Goal: Information Seeking & Learning: Learn about a topic

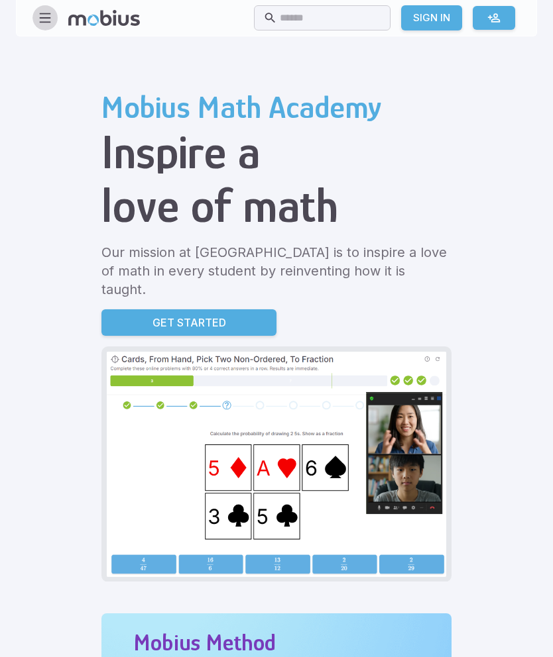
click at [40, 19] on icon "button" at bounding box center [45, 18] width 15 height 15
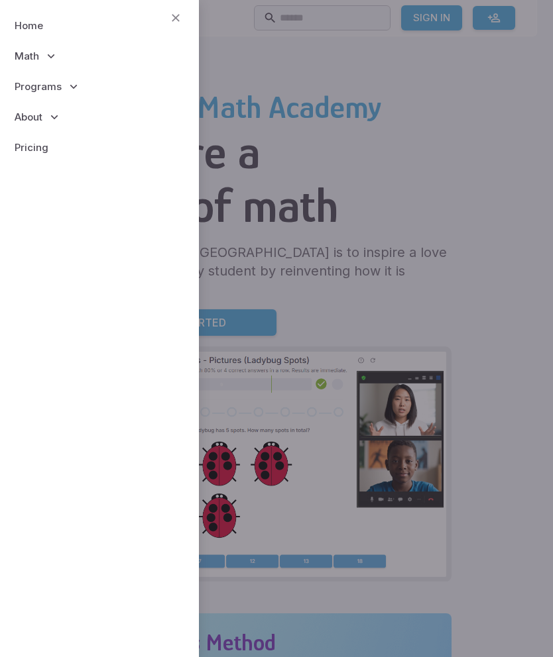
click at [34, 56] on span "Math" at bounding box center [27, 56] width 25 height 15
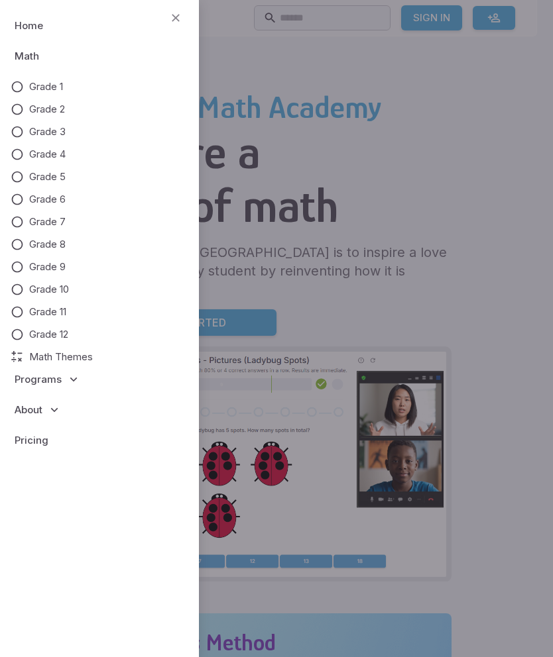
click at [27, 137] on link "Grade 3" at bounding box center [100, 132] width 178 height 15
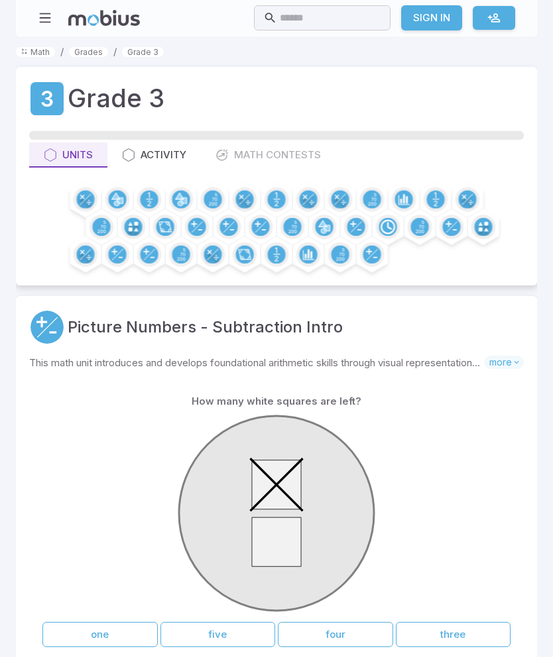
click at [46, 20] on icon "button" at bounding box center [45, 18] width 15 height 15
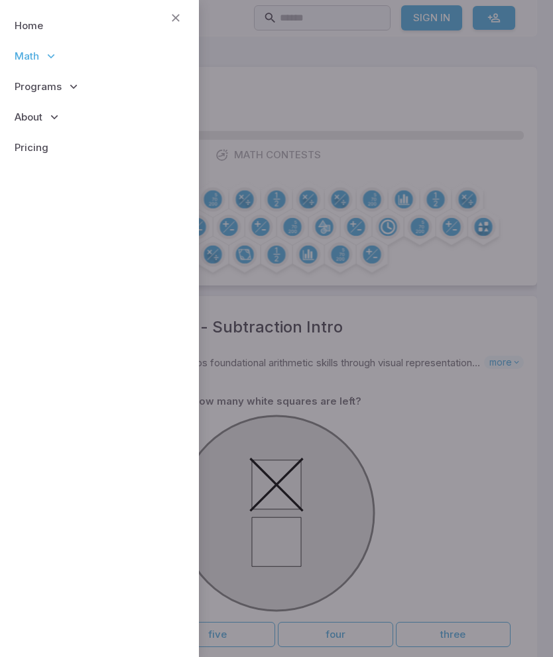
click at [19, 56] on span "Math" at bounding box center [27, 56] width 25 height 15
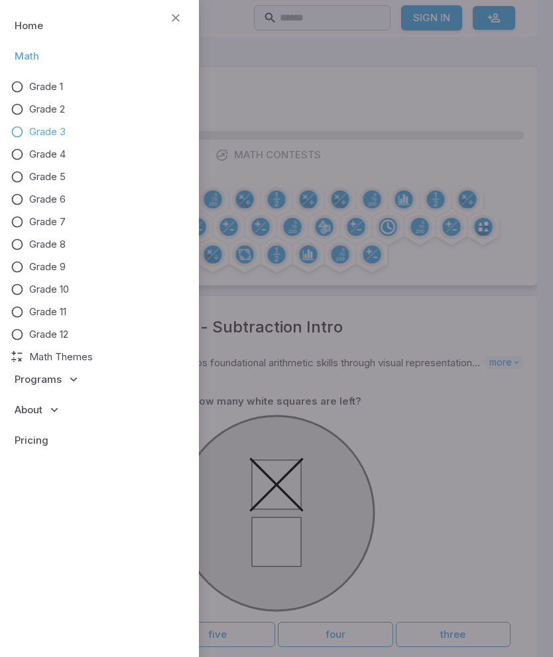
click at [28, 60] on span "Math" at bounding box center [27, 56] width 25 height 15
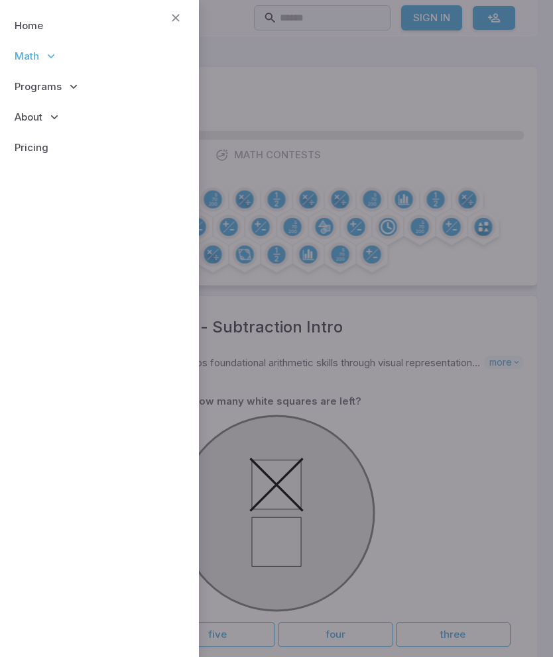
click at [33, 92] on span "Programs" at bounding box center [38, 87] width 47 height 15
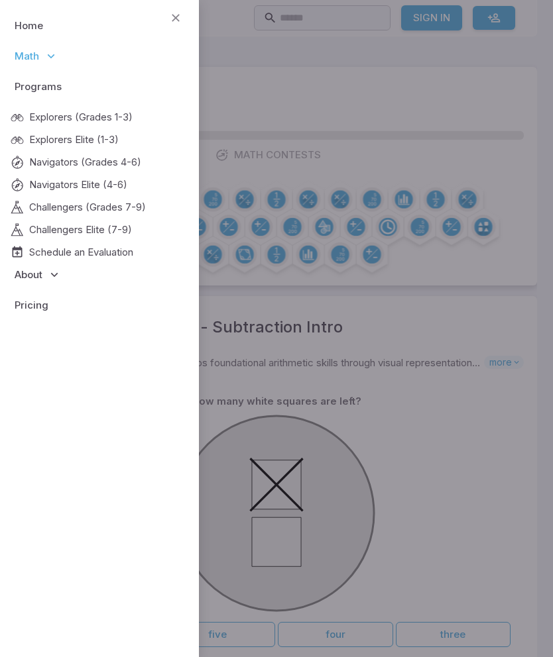
click at [26, 83] on span "Programs" at bounding box center [38, 87] width 47 height 15
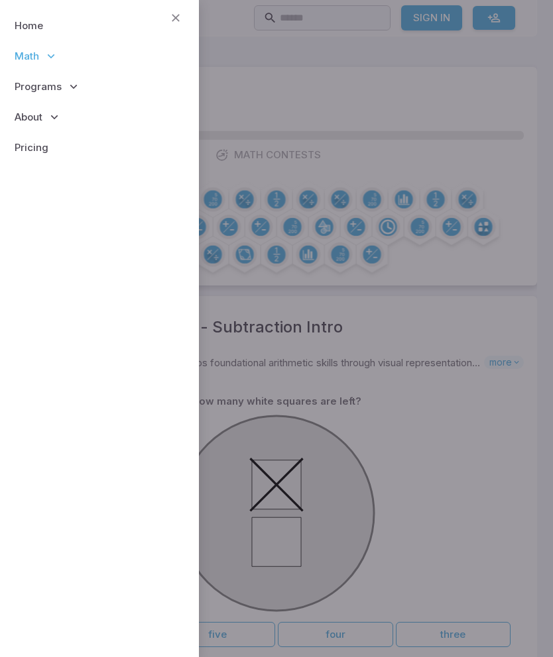
click at [35, 92] on span "Programs" at bounding box center [38, 87] width 47 height 15
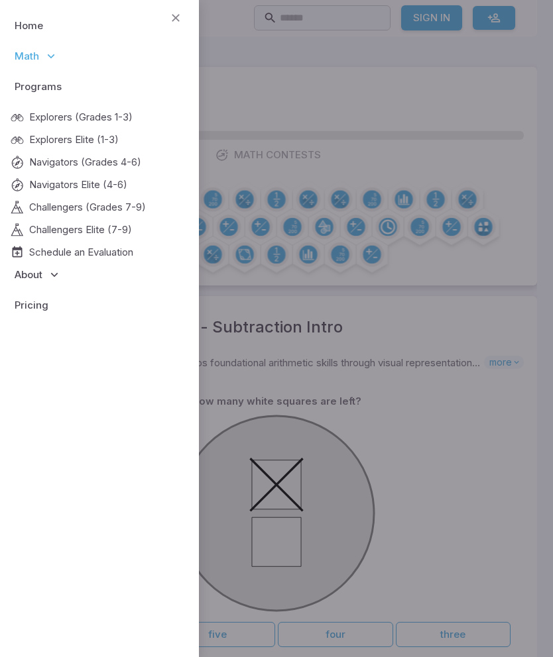
click at [36, 122] on span "Explorers (Grades 1-3)" at bounding box center [80, 117] width 103 height 15
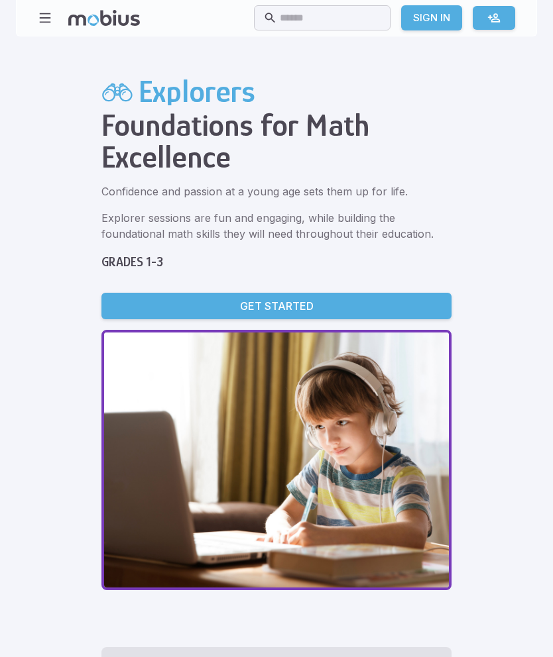
click at [46, 29] on button "button" at bounding box center [44, 17] width 25 height 25
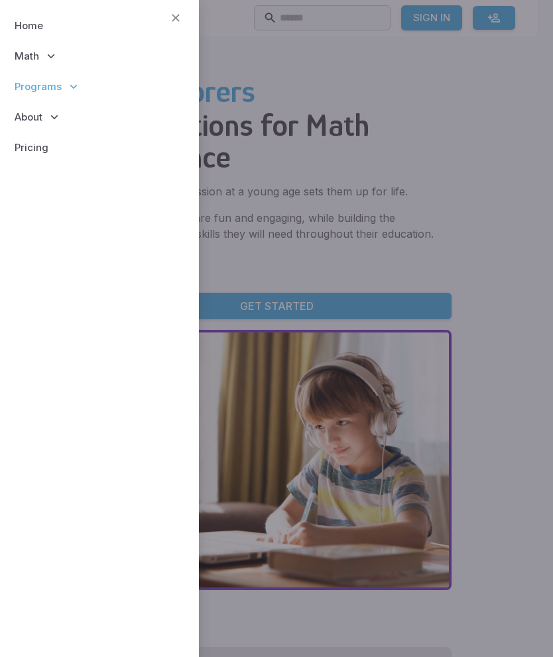
click at [24, 25] on link "Home" at bounding box center [100, 26] width 178 height 30
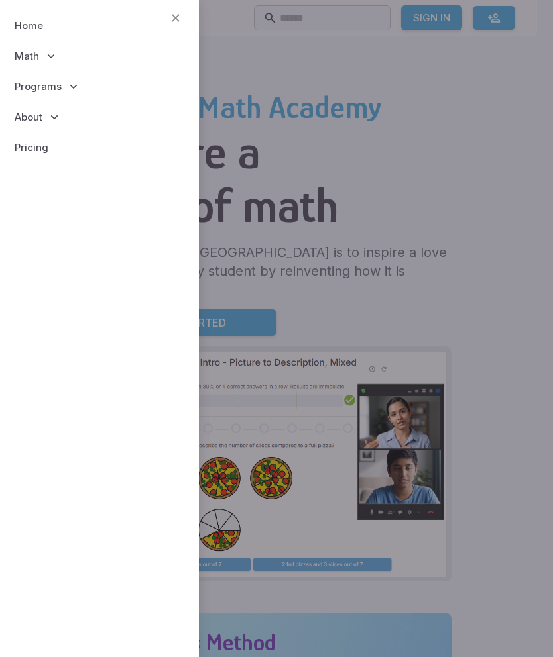
click at [176, 23] on icon "button" at bounding box center [175, 18] width 15 height 15
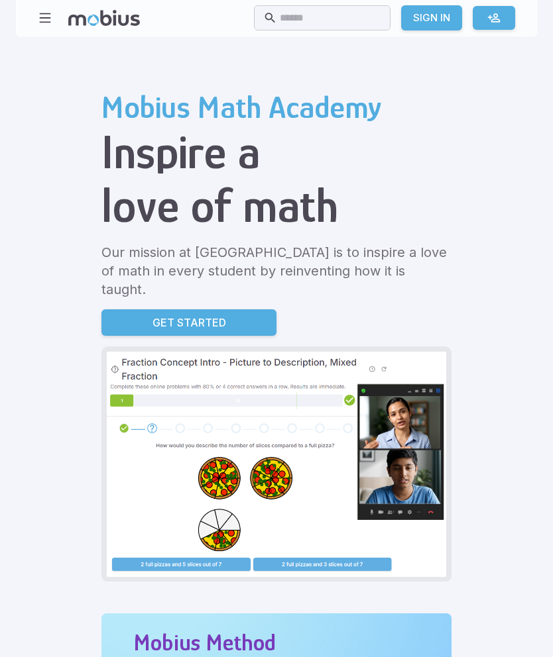
click at [46, 20] on icon "button" at bounding box center [45, 18] width 15 height 15
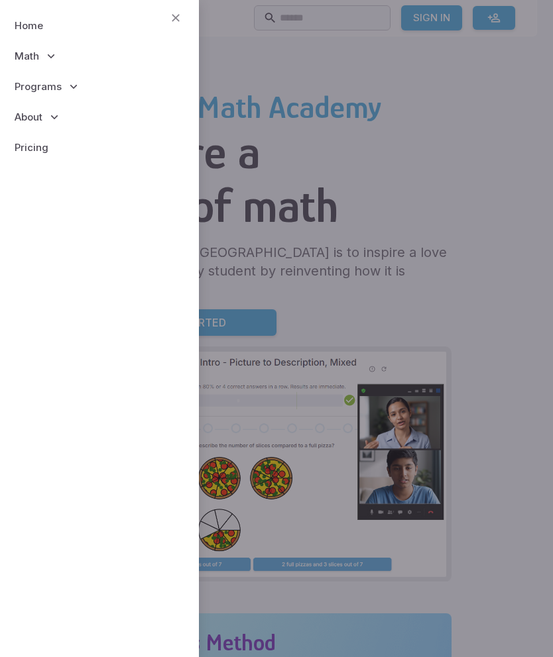
click at [27, 57] on span "Math" at bounding box center [27, 56] width 25 height 15
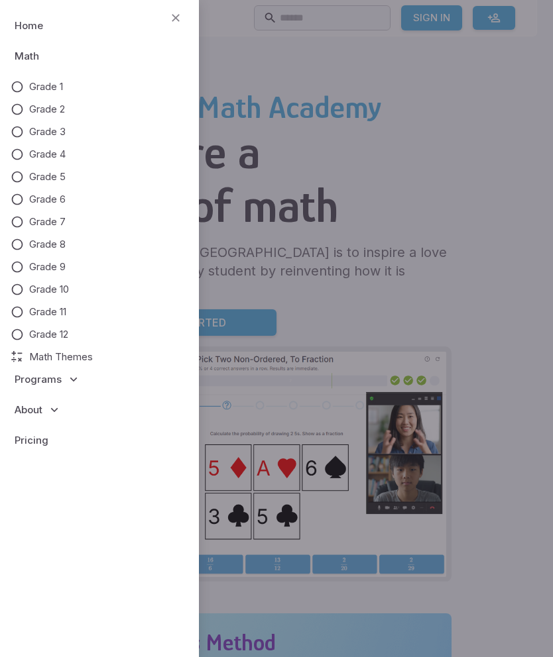
click at [58, 351] on span "Math Themes" at bounding box center [61, 357] width 64 height 15
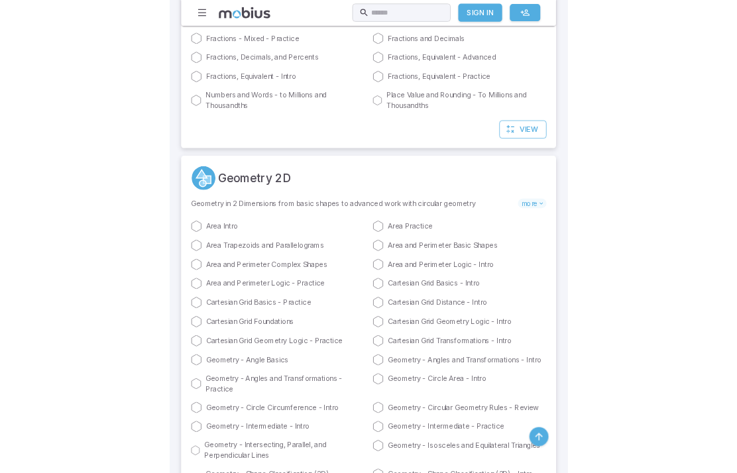
scroll to position [3416, 0]
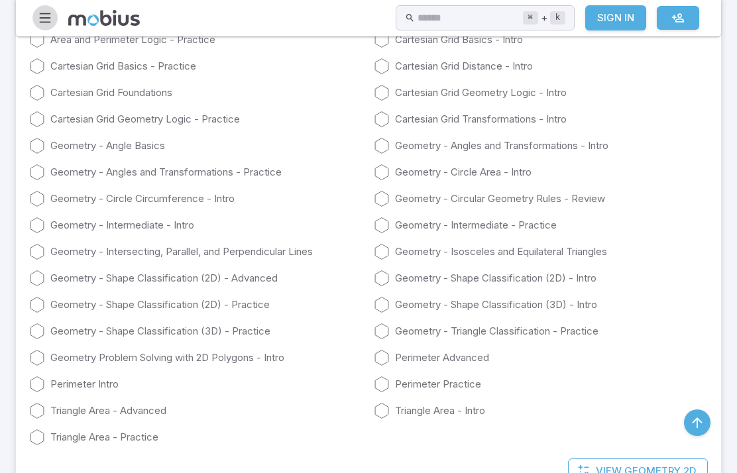
click at [48, 27] on button "button" at bounding box center [44, 17] width 25 height 25
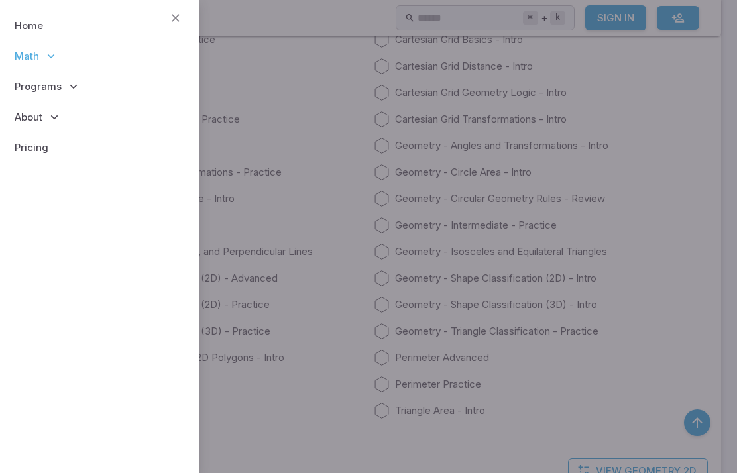
click at [42, 88] on span "Programs" at bounding box center [38, 87] width 47 height 15
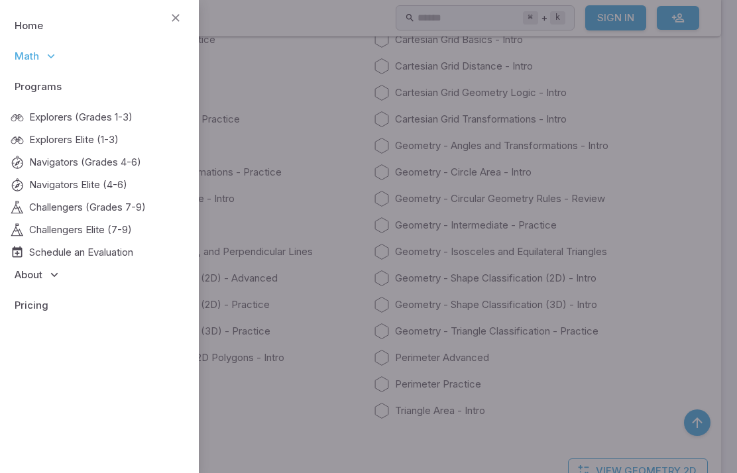
click at [27, 83] on span "Programs" at bounding box center [38, 87] width 47 height 15
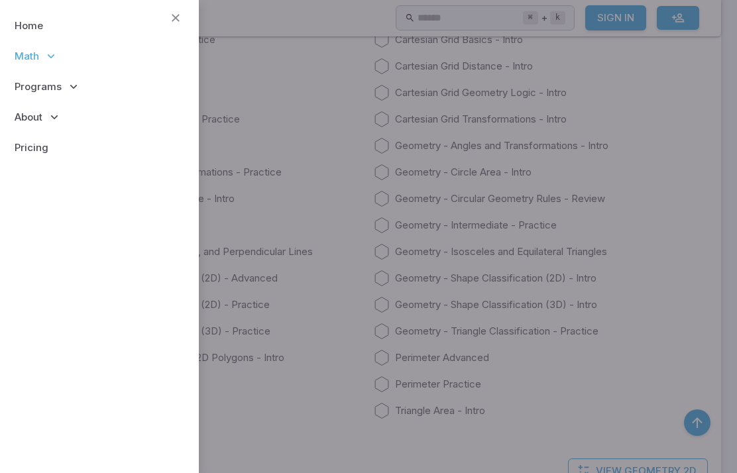
click at [24, 25] on link "Home" at bounding box center [100, 26] width 178 height 30
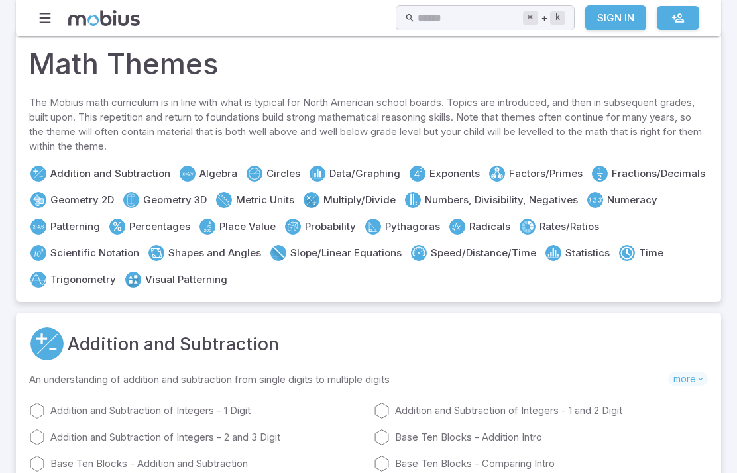
scroll to position [38, 0]
click at [231, 192] on icon at bounding box center [224, 200] width 16 height 16
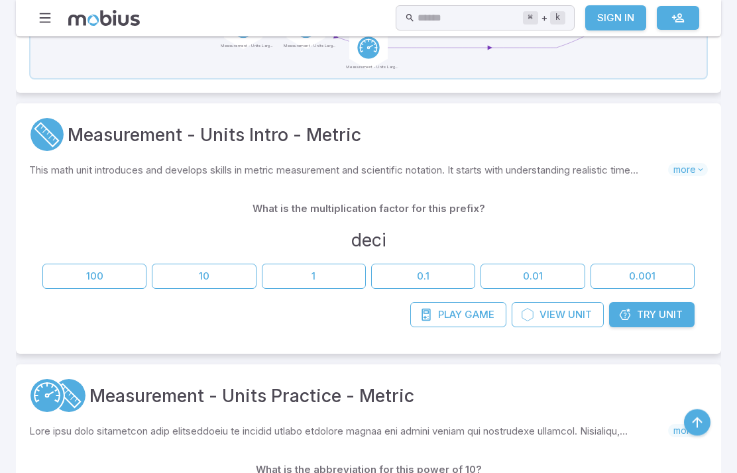
scroll to position [503, 0]
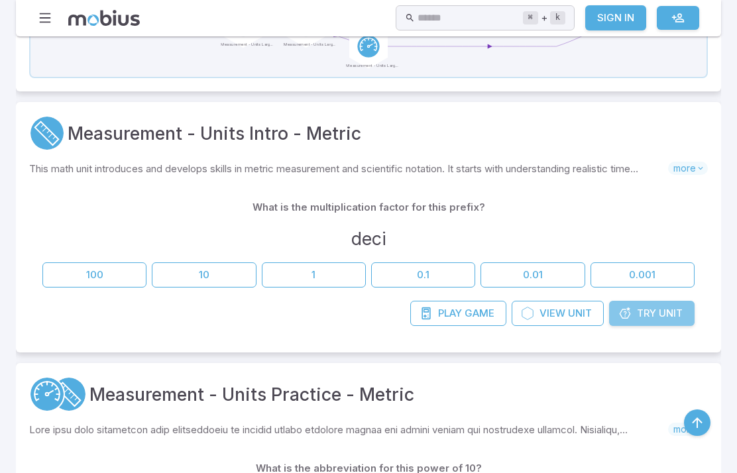
click at [643, 317] on span "Try" at bounding box center [646, 313] width 19 height 15
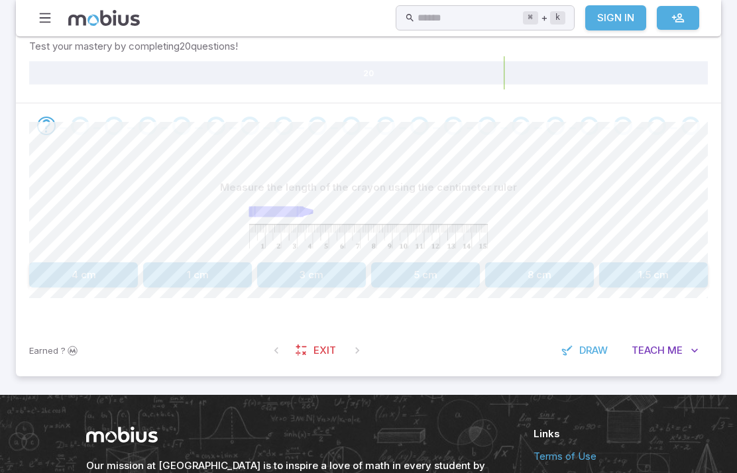
scroll to position [216, 0]
click at [111, 264] on button "4 cm" at bounding box center [83, 274] width 109 height 25
click at [94, 266] on button "5.5 cm" at bounding box center [83, 274] width 109 height 25
click at [325, 273] on button "2 cm" at bounding box center [311, 274] width 109 height 25
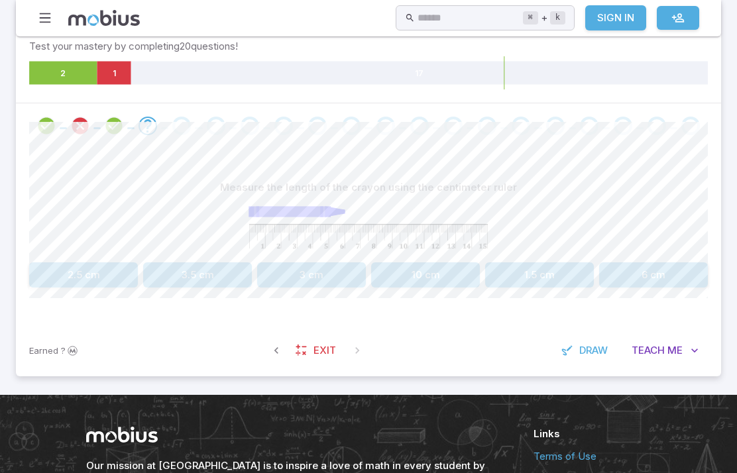
click at [682, 266] on button "6 cm" at bounding box center [653, 274] width 109 height 25
click at [608, 472] on div "Our mission at Mobius is to inspire a love of math in every student by reinvent…" at bounding box center [368, 466] width 596 height 143
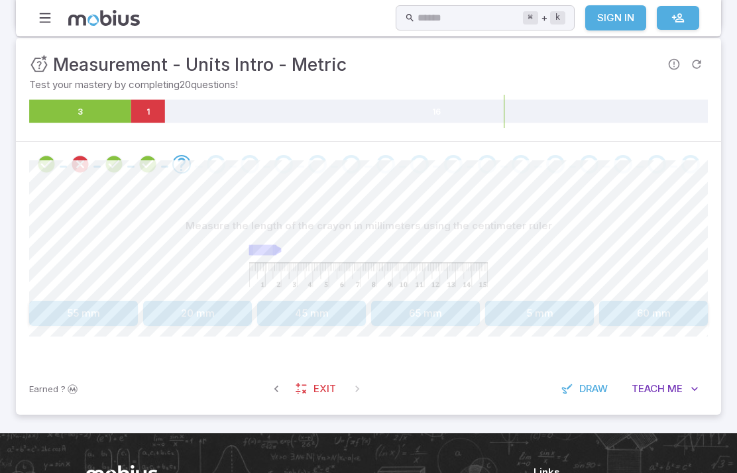
scroll to position [268, 0]
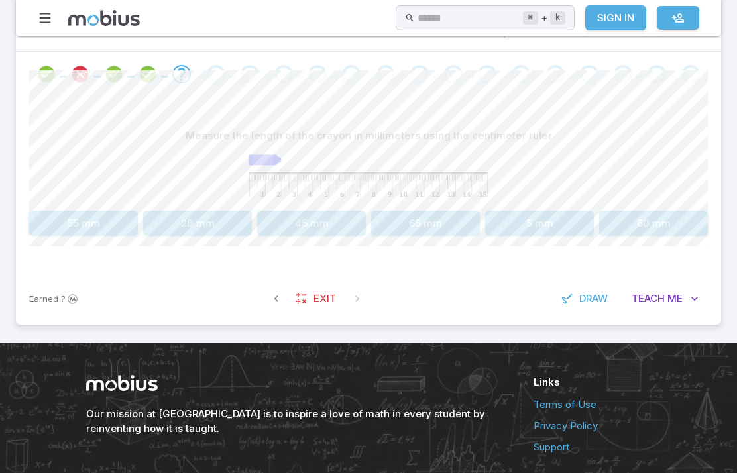
click at [167, 221] on button "20 mm" at bounding box center [197, 223] width 109 height 25
click at [275, 294] on icon "button" at bounding box center [276, 298] width 13 height 13
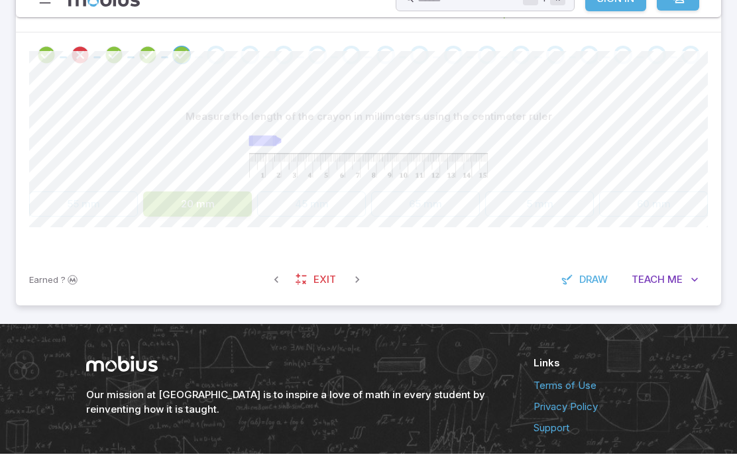
scroll to position [321, 0]
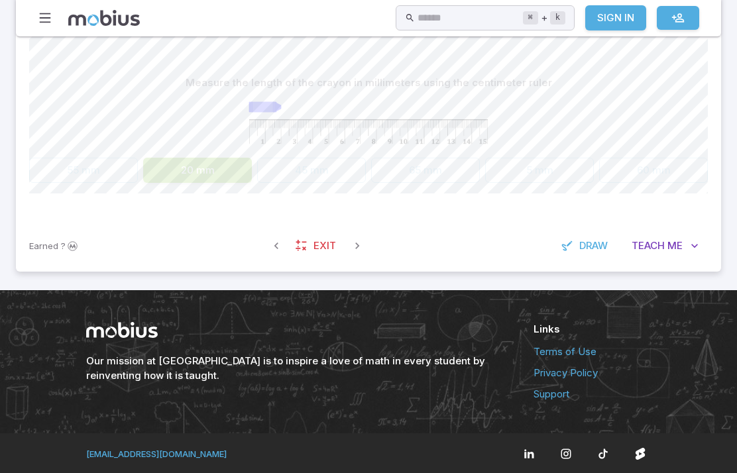
click at [357, 246] on icon "button" at bounding box center [357, 245] width 13 height 13
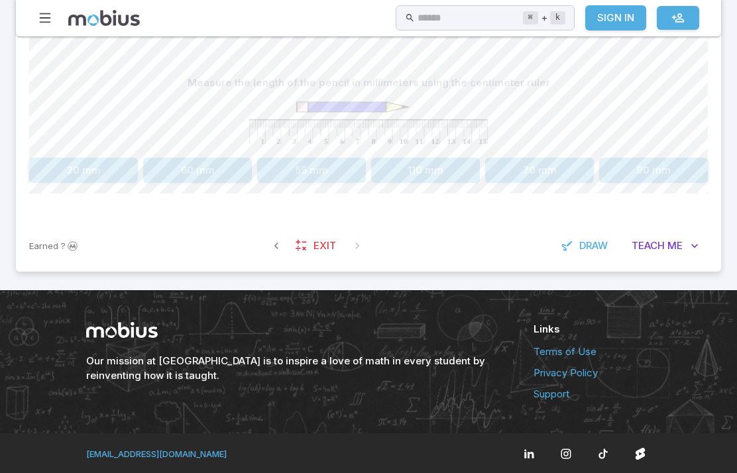
click at [425, 166] on button "110 mm" at bounding box center [425, 170] width 109 height 25
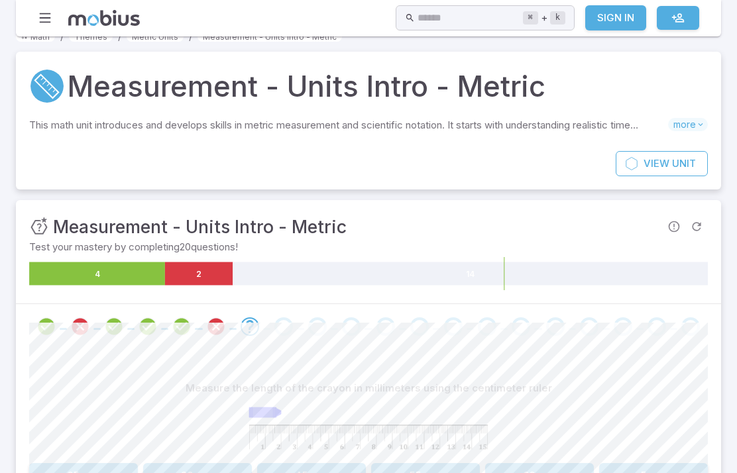
scroll to position [0, 0]
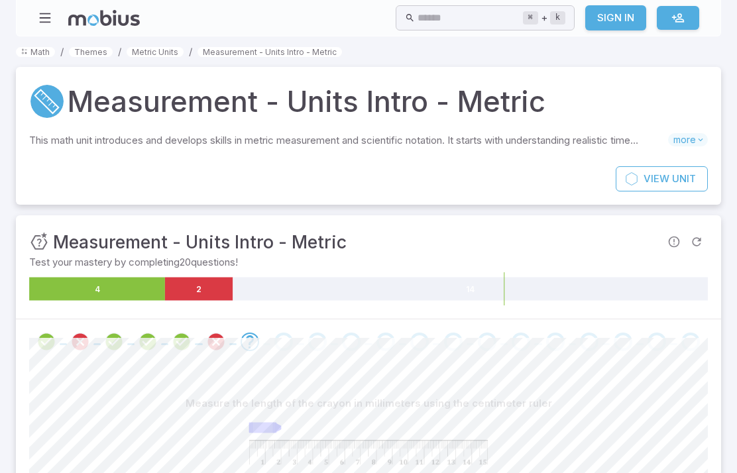
click at [145, 53] on link "Metric Units" at bounding box center [155, 52] width 57 height 10
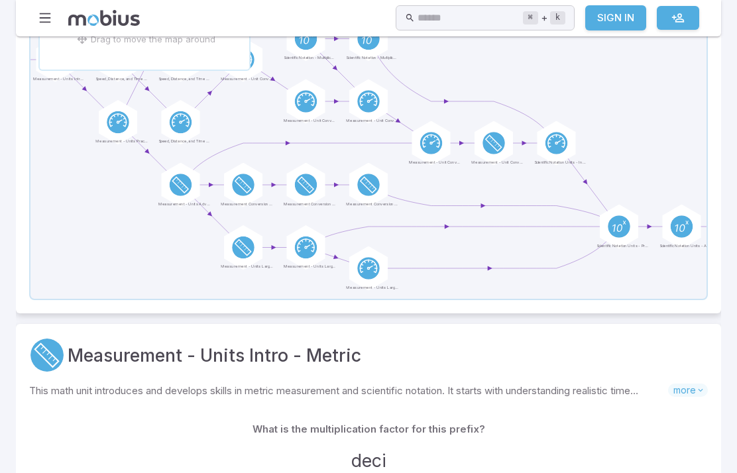
scroll to position [487, 0]
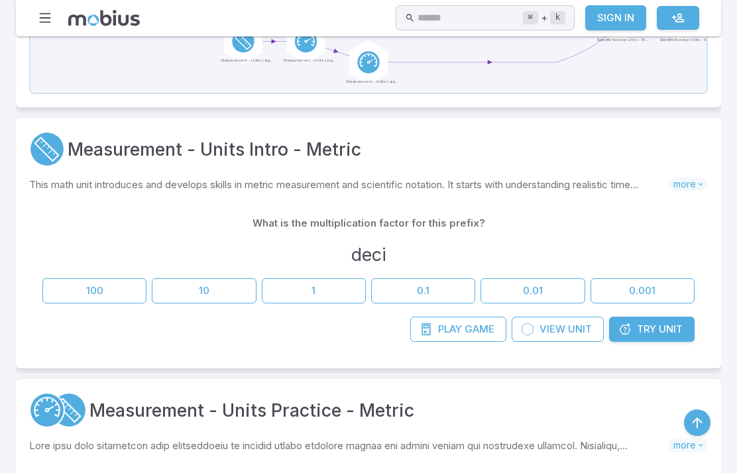
click at [426, 329] on icon at bounding box center [425, 329] width 13 height 13
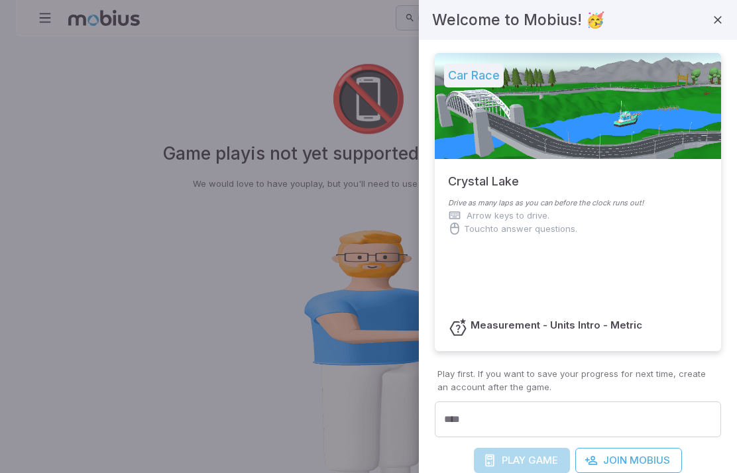
click at [726, 14] on button "button" at bounding box center [717, 20] width 23 height 23
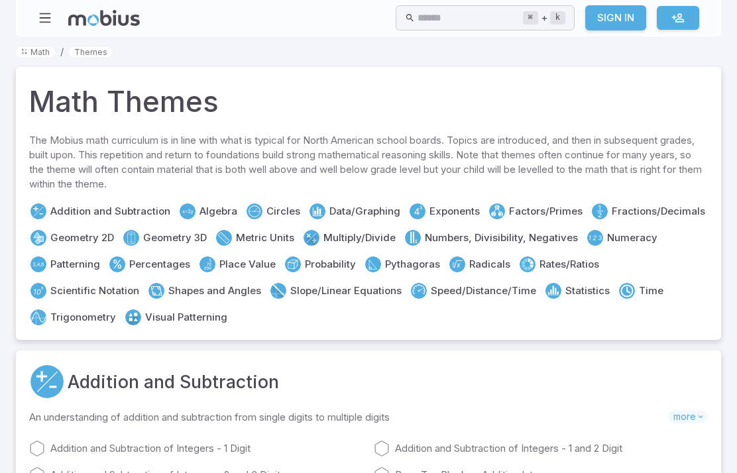
click at [238, 227] on div "Addition and Subtraction Algebra Circles Data/Graphing Exponents Factors/Primes…" at bounding box center [368, 264] width 678 height 125
click at [225, 235] on circle at bounding box center [224, 238] width 16 height 16
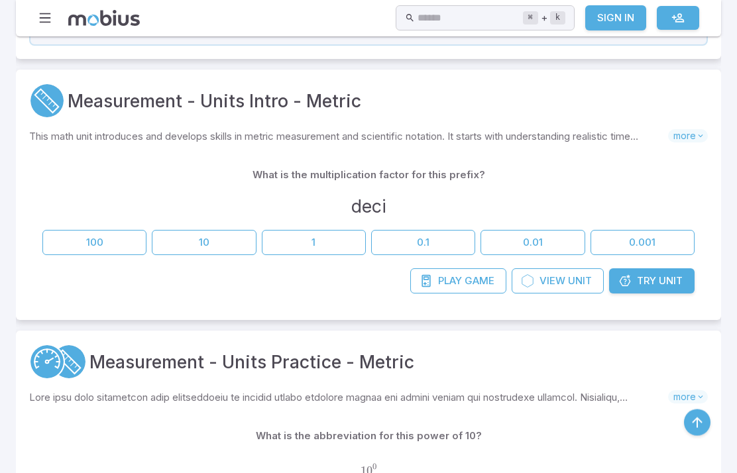
scroll to position [527, 0]
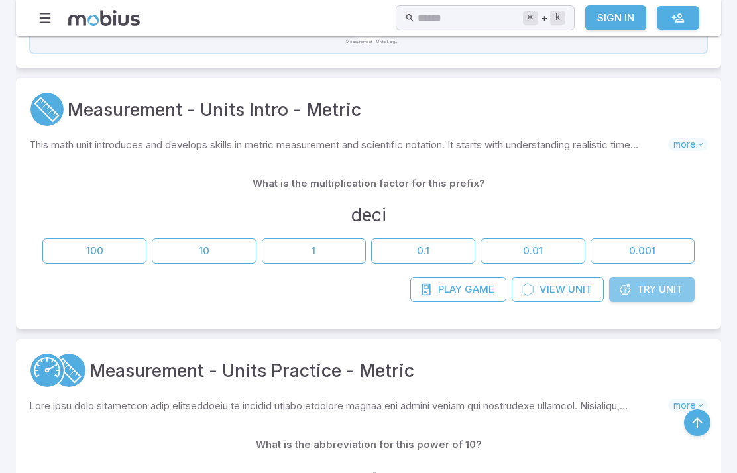
click at [643, 288] on span "Try" at bounding box center [646, 289] width 19 height 15
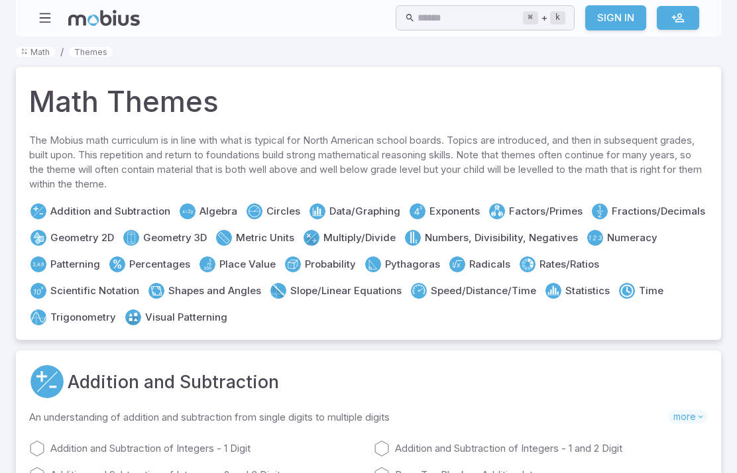
click at [231, 239] on icon at bounding box center [224, 238] width 16 height 16
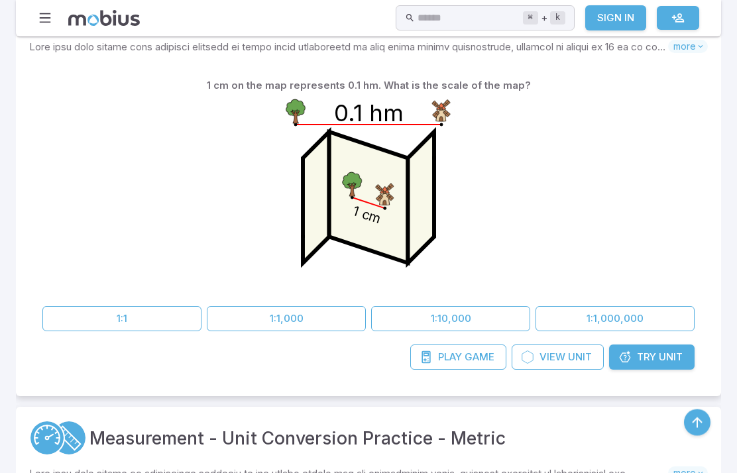
scroll to position [1949, 0]
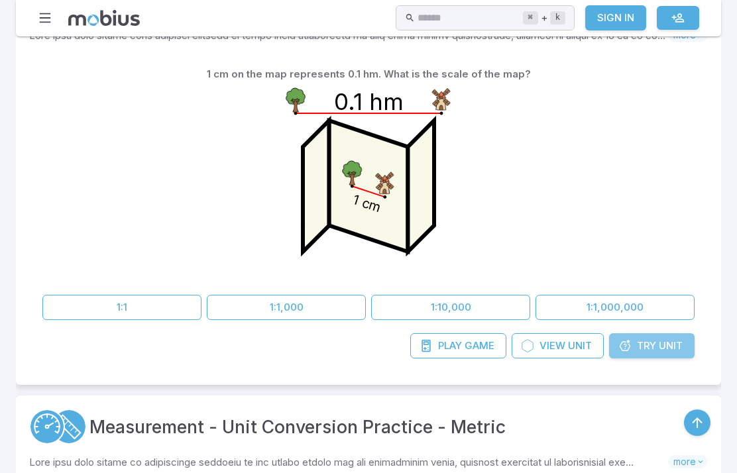
click at [642, 352] on link "Try Unit" at bounding box center [651, 345] width 85 height 25
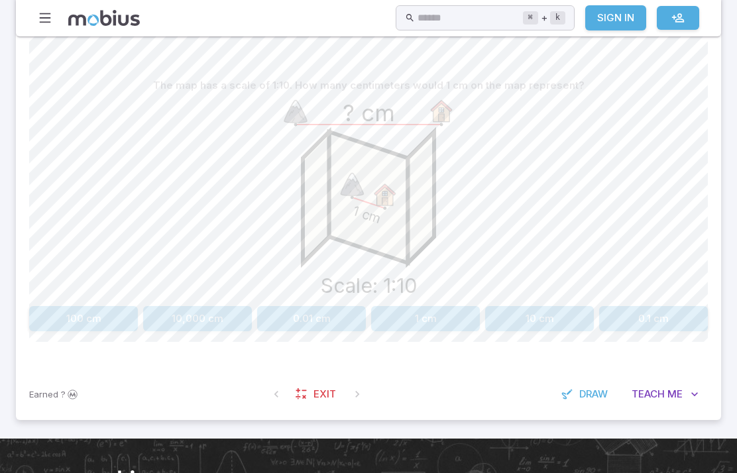
scroll to position [360, 0]
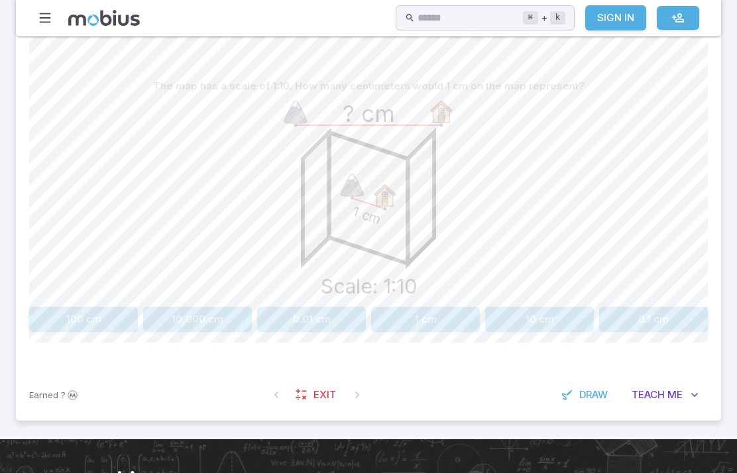
click at [68, 315] on button "100 cm" at bounding box center [83, 319] width 109 height 25
click at [270, 400] on button "button" at bounding box center [276, 395] width 24 height 24
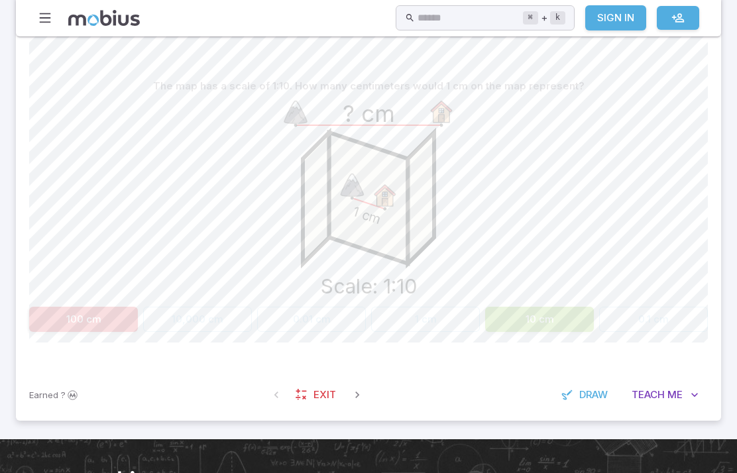
click at [352, 394] on icon "button" at bounding box center [357, 394] width 13 height 13
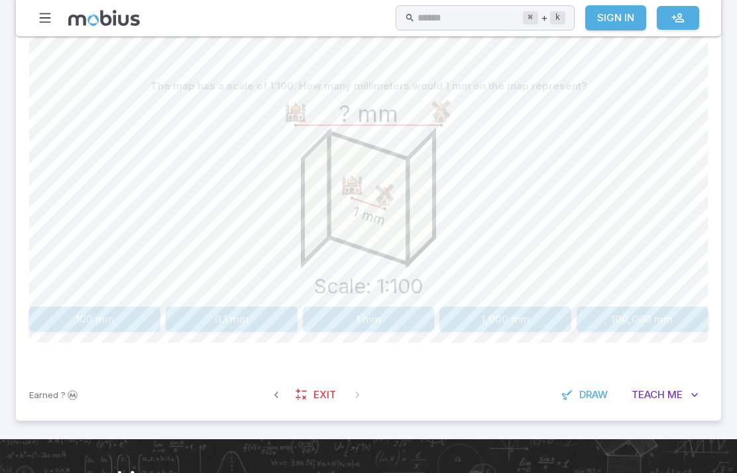
click at [464, 315] on button "1,000 mm" at bounding box center [504, 319] width 131 height 25
click at [272, 378] on div "Earned ? Exit Draw Teach Me" at bounding box center [368, 395] width 705 height 52
click at [280, 412] on div "Earned ? Exit Draw Teach Me" at bounding box center [368, 395] width 705 height 52
click at [281, 384] on button "button" at bounding box center [276, 395] width 24 height 24
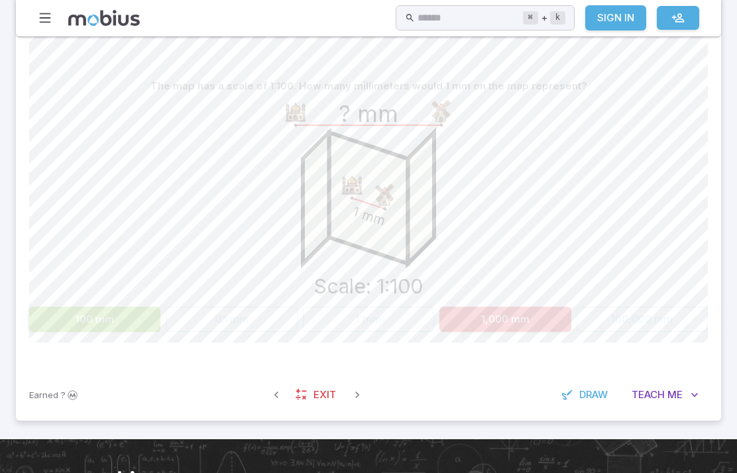
click at [355, 392] on icon "button" at bounding box center [357, 394] width 13 height 13
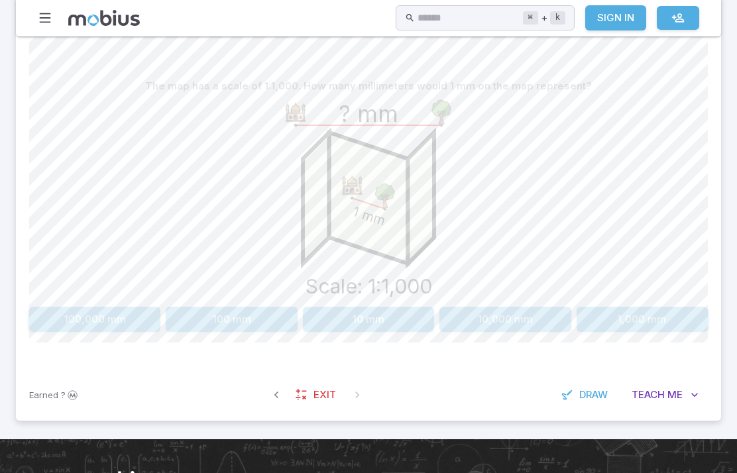
click at [617, 313] on button "1,000 mm" at bounding box center [641, 319] width 131 height 25
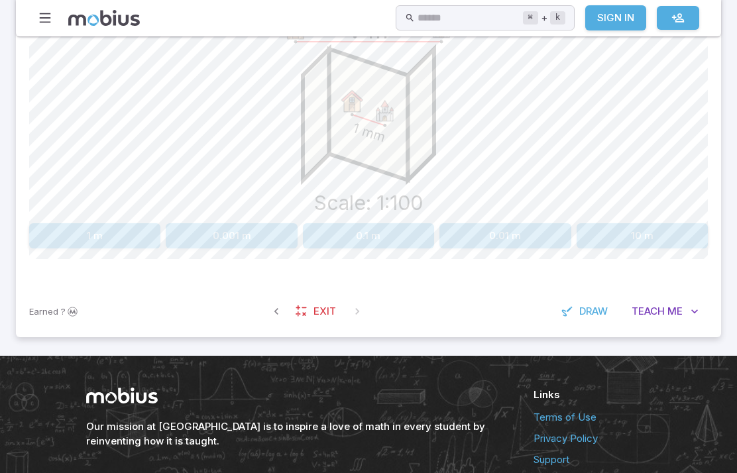
scroll to position [455, 0]
